Goal: Information Seeking & Learning: Learn about a topic

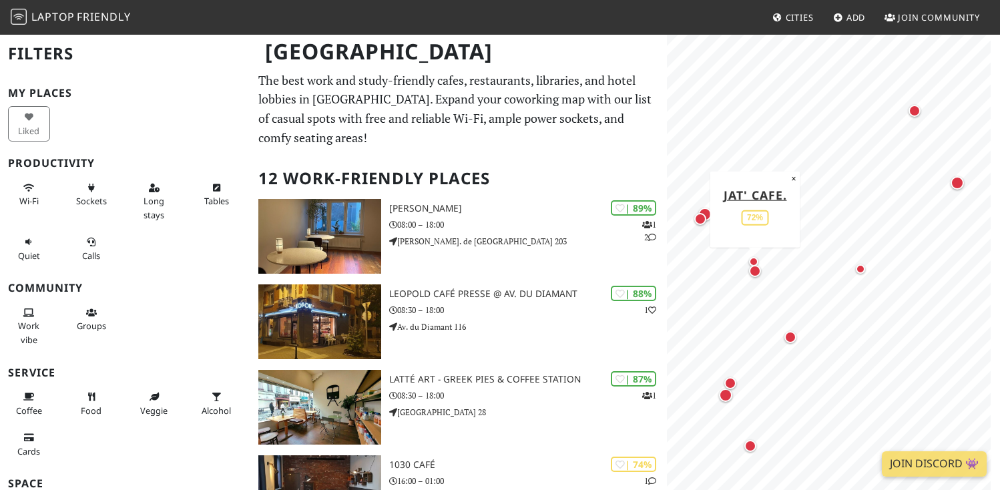
click at [755, 275] on div "Map marker" at bounding box center [755, 271] width 12 height 12
click at [755, 260] on div "Map marker" at bounding box center [753, 261] width 9 height 9
click at [789, 338] on div "Map marker" at bounding box center [791, 337] width 12 height 12
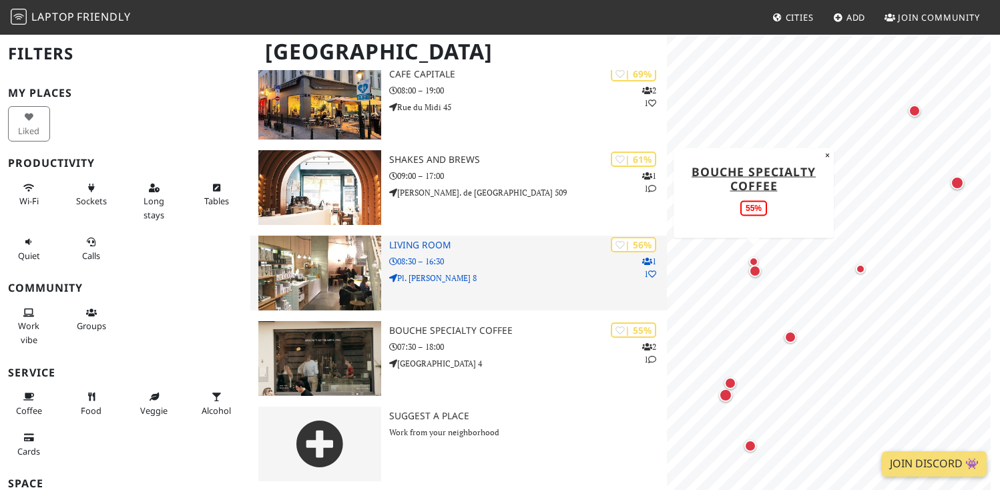
scroll to position [817, 0]
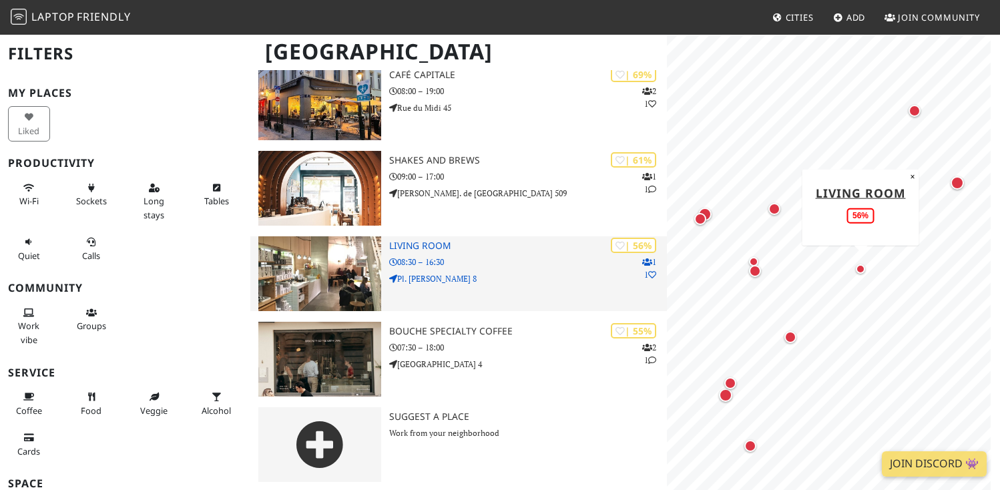
click at [526, 272] on p "Pl. Jean Rey 8" at bounding box center [528, 278] width 278 height 13
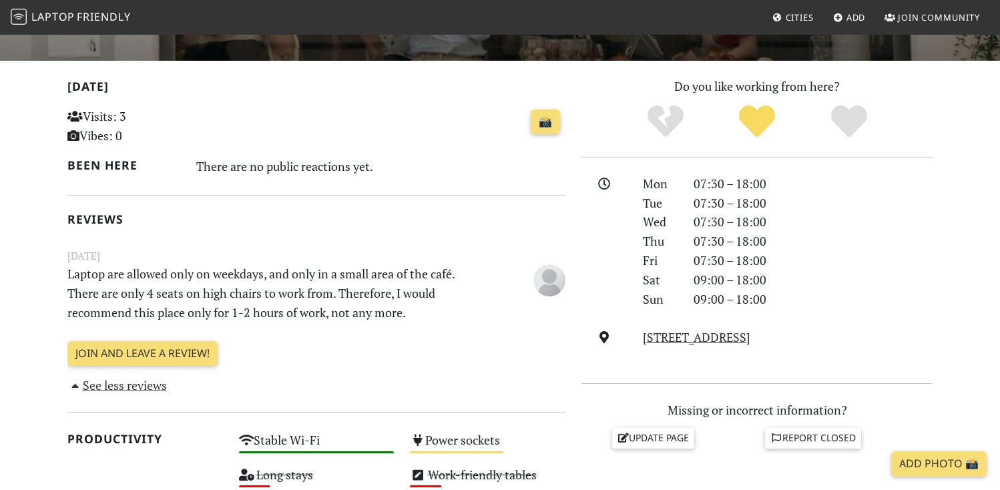
scroll to position [252, 0]
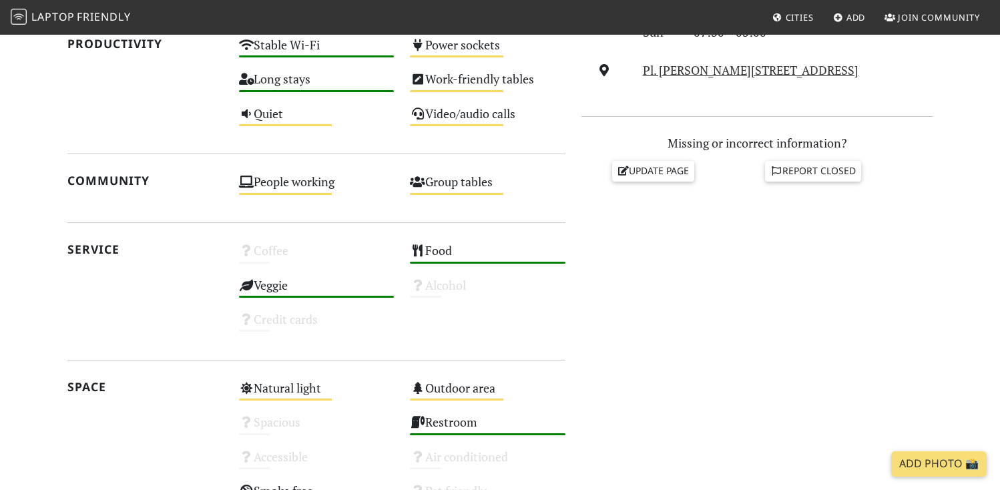
scroll to position [622, 0]
